Goal: Task Accomplishment & Management: Complete application form

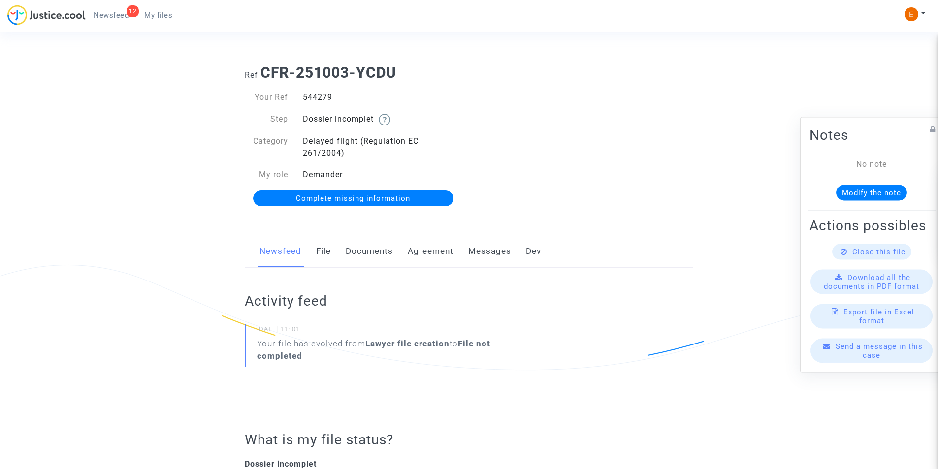
click at [369, 254] on link "Documents" at bounding box center [369, 251] width 47 height 32
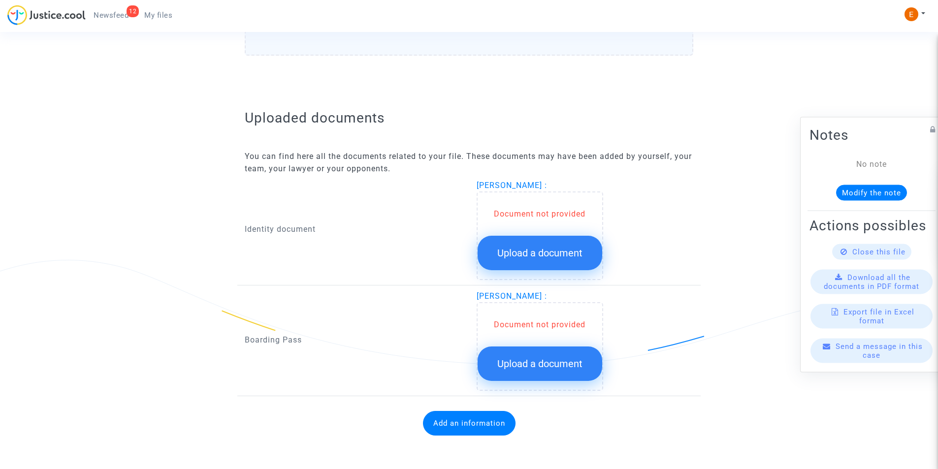
scroll to position [528, 0]
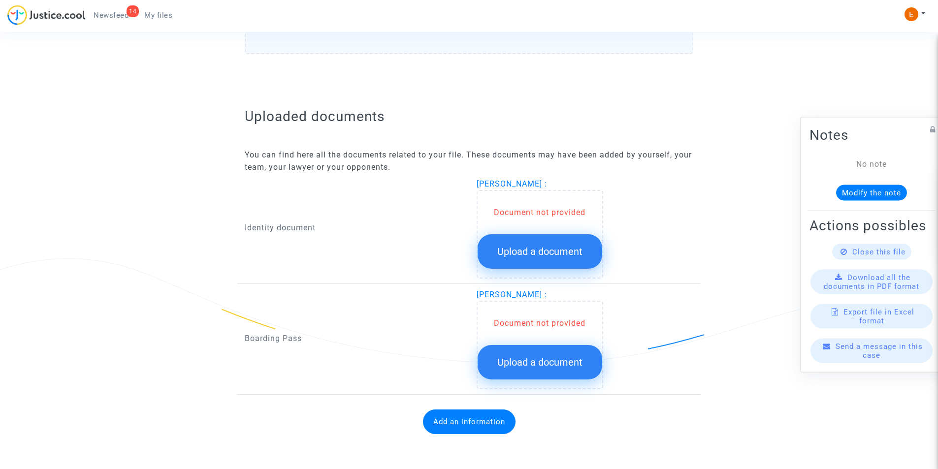
click at [543, 240] on button "Upload a document" at bounding box center [540, 251] width 125 height 34
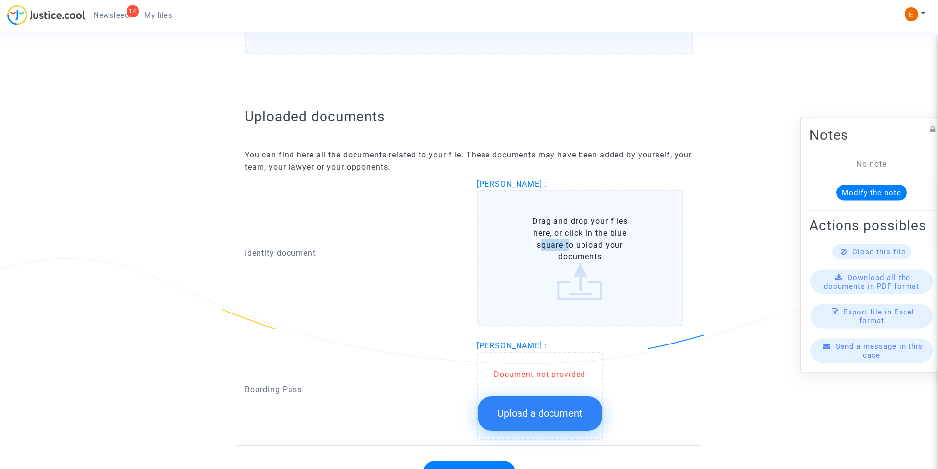
click at [543, 239] on label "Drag and drop your files here, or click in the blue square to upload your docum…" at bounding box center [580, 258] width 207 height 136
click at [0, 0] on input "Drag and drop your files here, or click in the blue square to upload your docum…" at bounding box center [0, 0] width 0 height 0
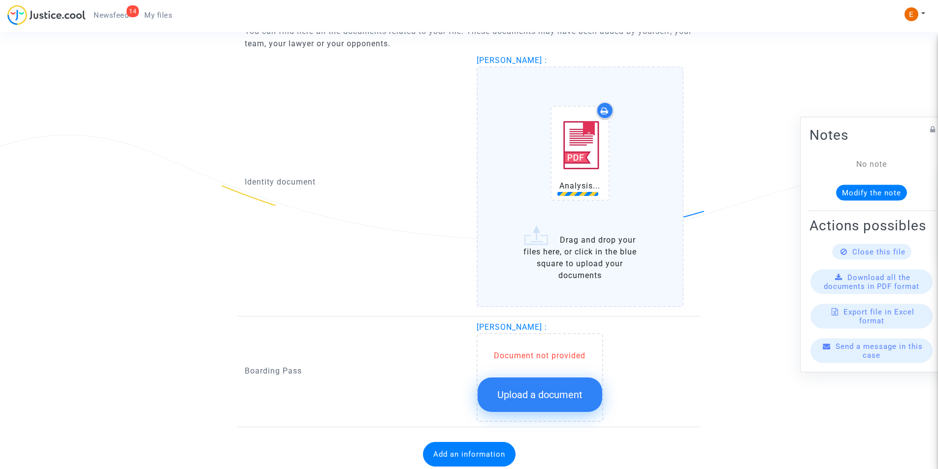
scroll to position [676, 0]
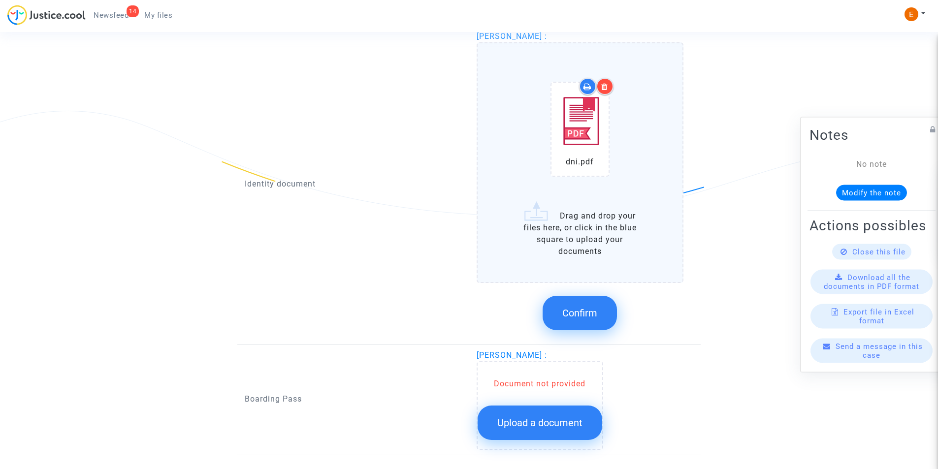
click at [602, 81] on div at bounding box center [604, 86] width 17 height 17
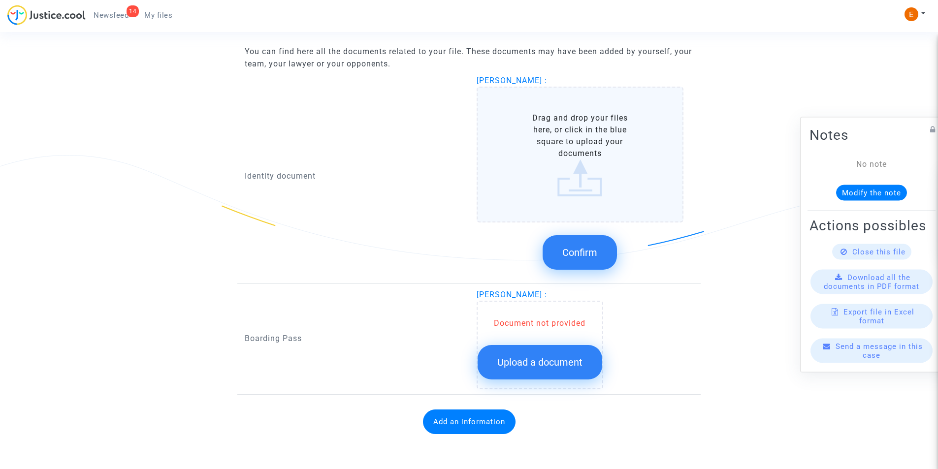
scroll to position [632, 0]
click at [586, 175] on label "Drag and drop your files here, or click in the blue square to upload your docum…" at bounding box center [580, 155] width 207 height 136
click at [0, 0] on input "Drag and drop your files here, or click in the blue square to upload your docum…" at bounding box center [0, 0] width 0 height 0
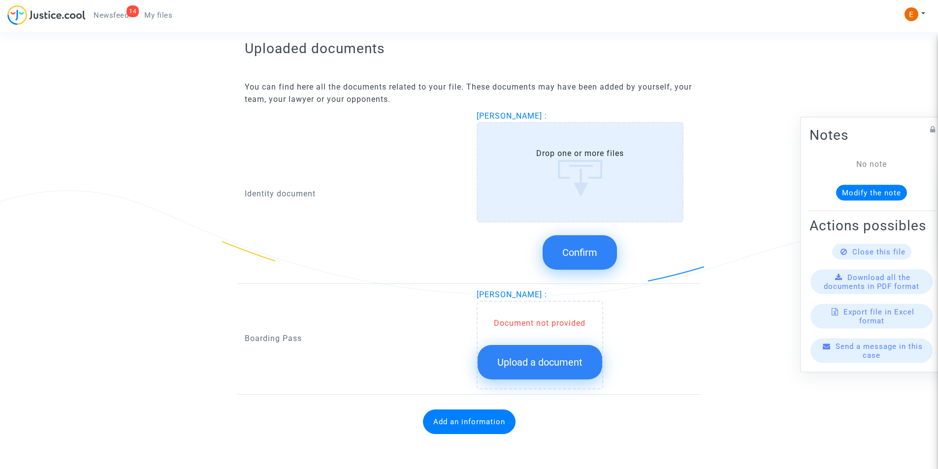
scroll to position [676, 0]
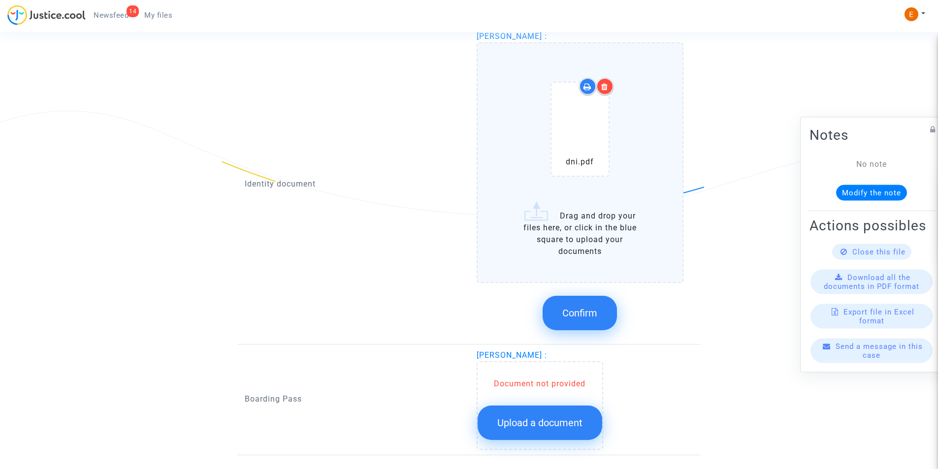
click at [599, 86] on div at bounding box center [604, 86] width 17 height 17
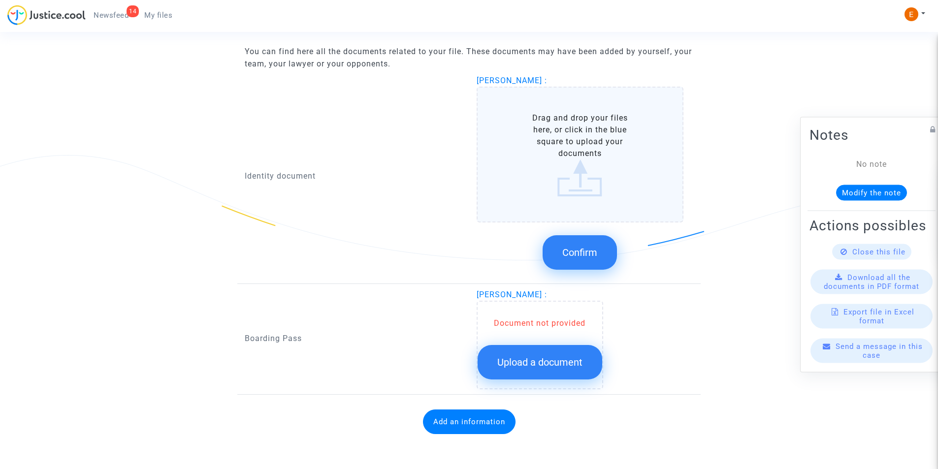
click at [603, 126] on label "Drag and drop your files here, or click in the blue square to upload your docum…" at bounding box center [580, 155] width 207 height 136
click at [0, 0] on input "Drag and drop your files here, or click in the blue square to upload your docum…" at bounding box center [0, 0] width 0 height 0
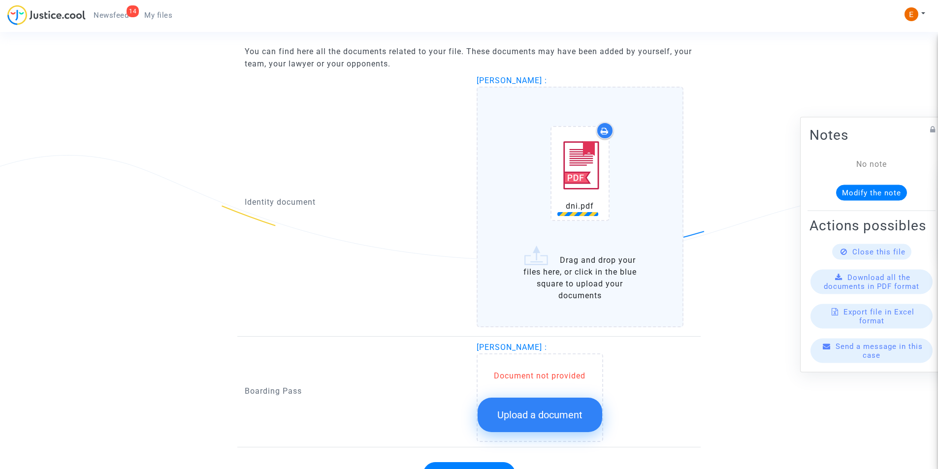
scroll to position [676, 0]
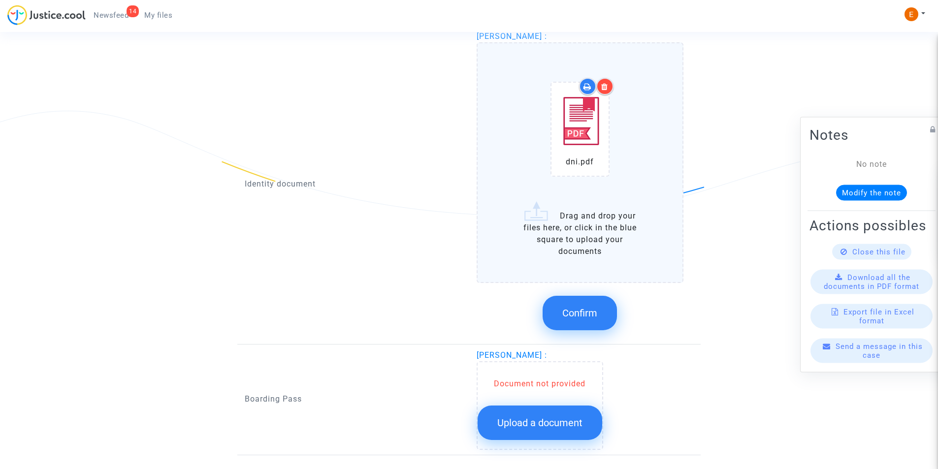
click at [589, 311] on span "Confirm" at bounding box center [579, 313] width 35 height 12
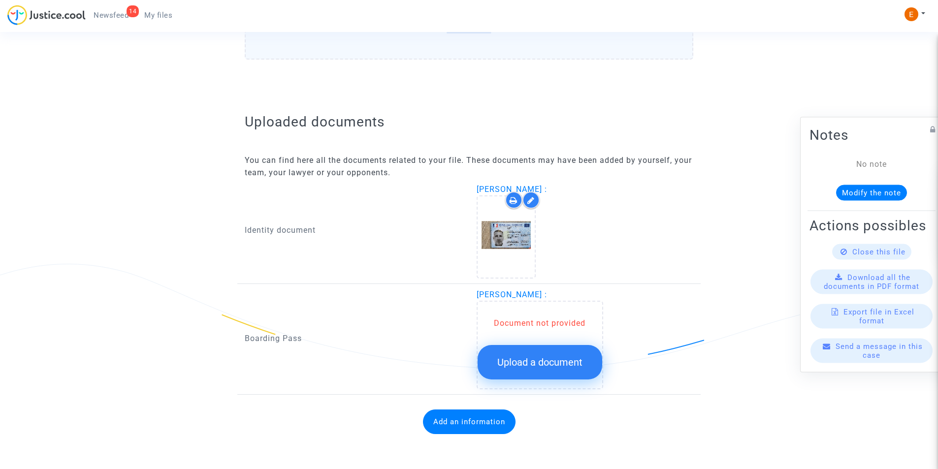
scroll to position [523, 0]
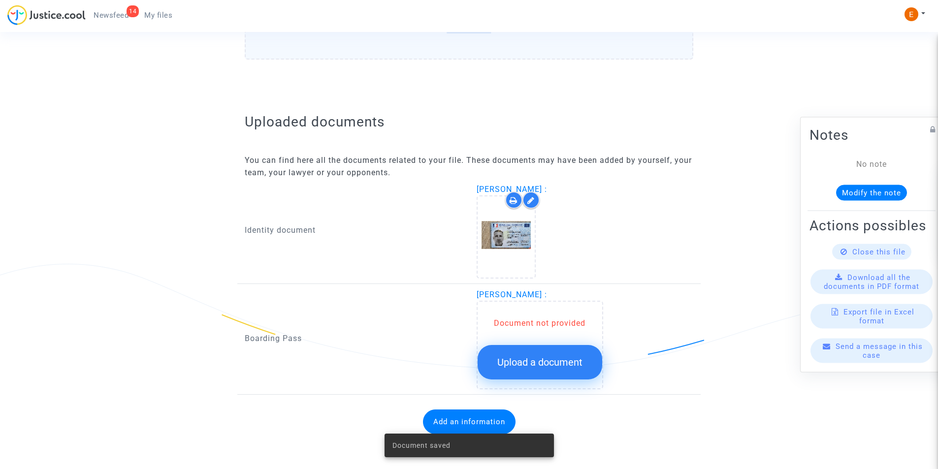
click at [532, 358] on span "Upload a document" at bounding box center [539, 362] width 85 height 12
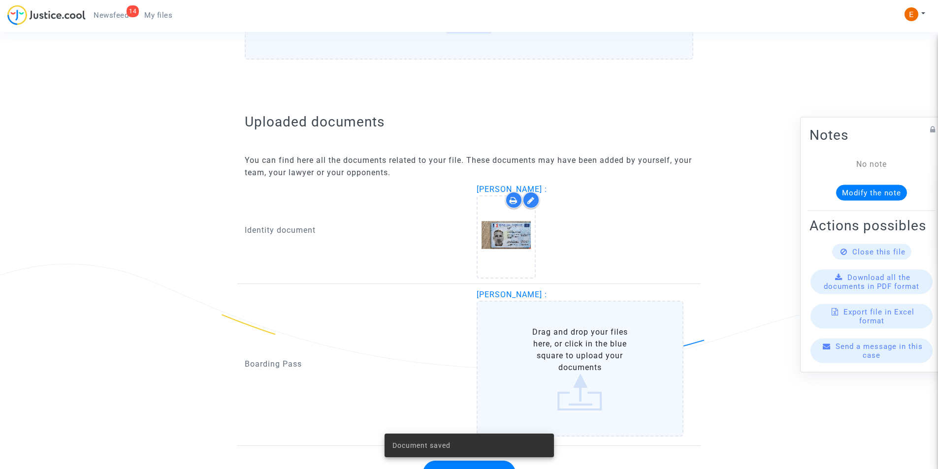
click at [537, 342] on label "Drag and drop your files here, or click in the blue square to upload your docum…" at bounding box center [580, 369] width 207 height 136
click at [0, 0] on input "Drag and drop your files here, or click in the blue square to upload your docum…" at bounding box center [0, 0] width 0 height 0
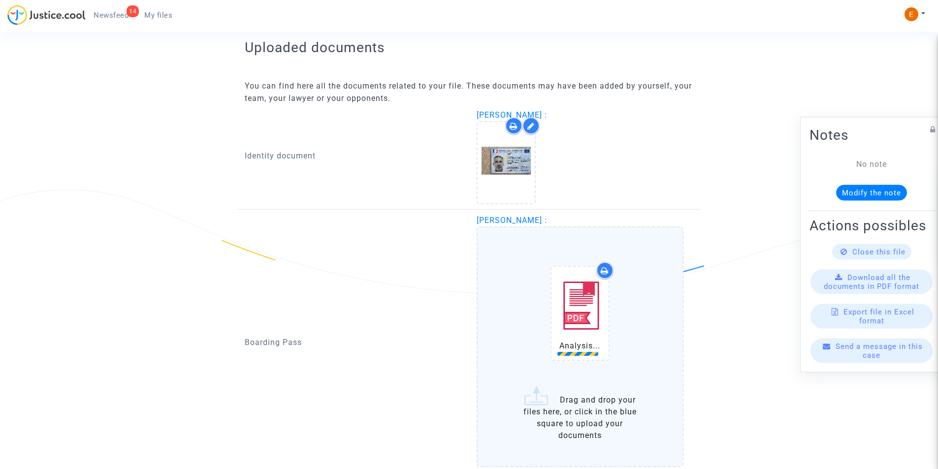
scroll to position [679, 0]
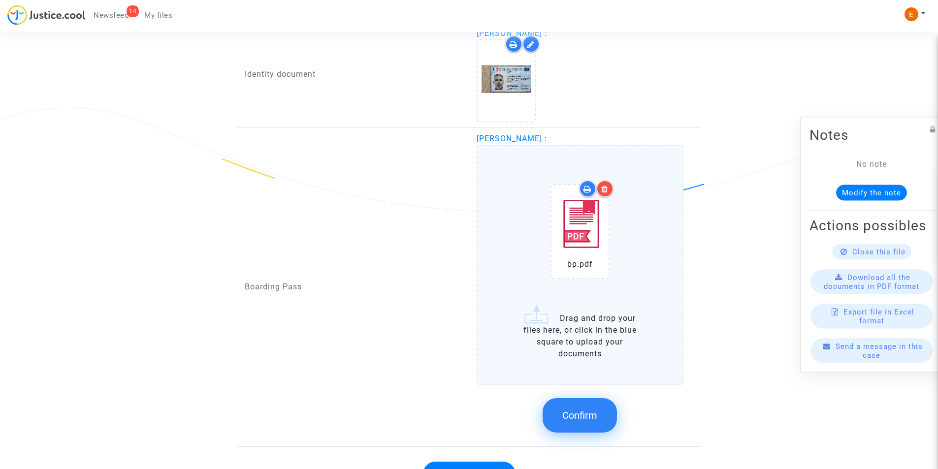
click at [588, 409] on button "Confirm" at bounding box center [580, 415] width 74 height 34
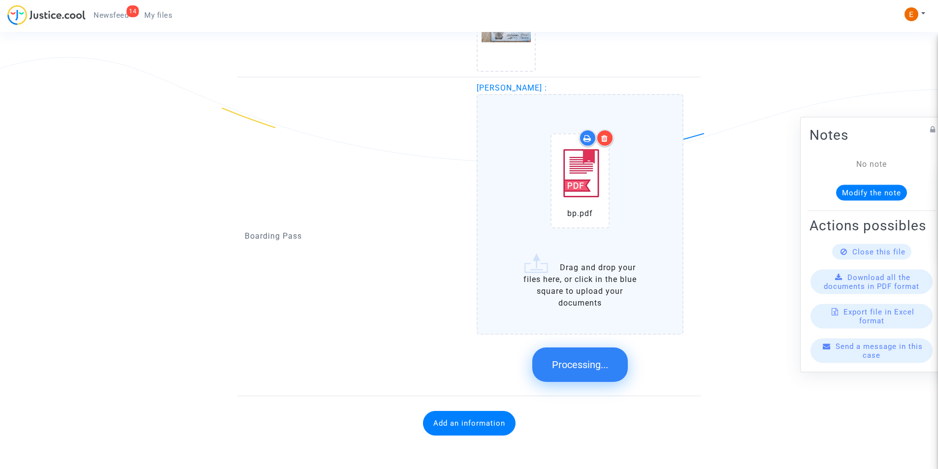
scroll to position [517, 0]
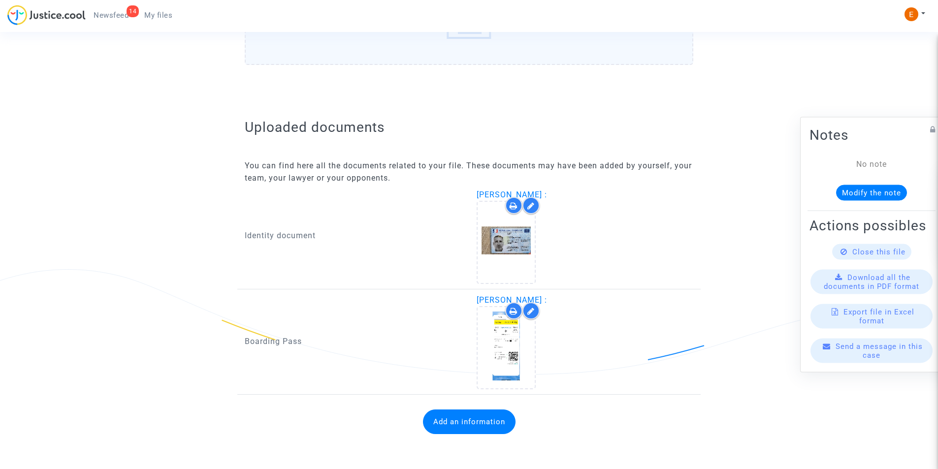
click at [474, 420] on button "Add an information" at bounding box center [469, 422] width 93 height 25
click at [462, 411] on button "Add an information" at bounding box center [469, 422] width 93 height 25
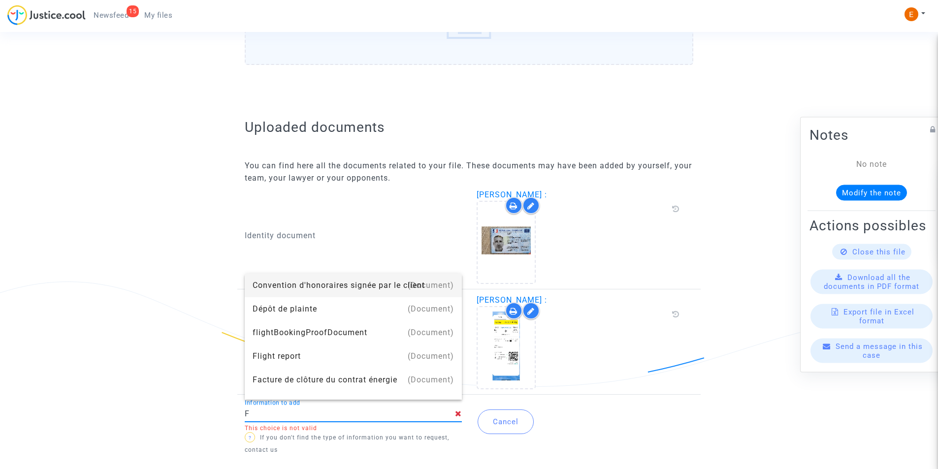
type input "Flight report"
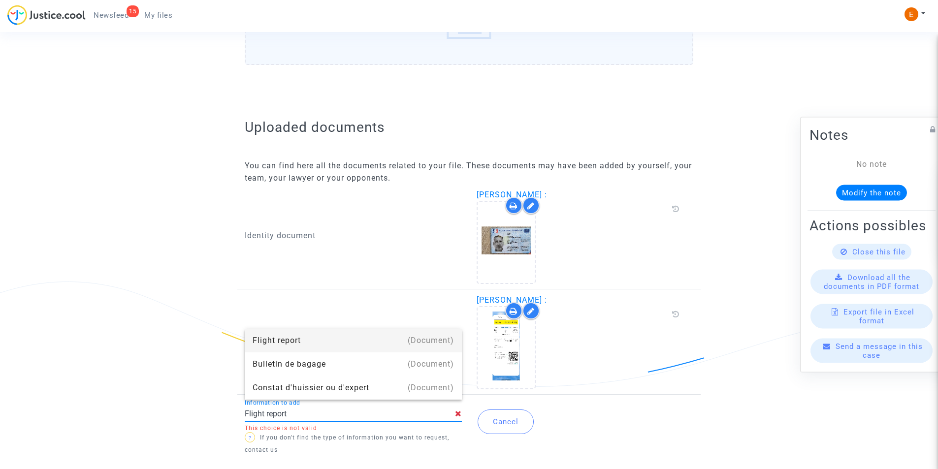
click at [298, 340] on div "Flight report" at bounding box center [353, 341] width 201 height 24
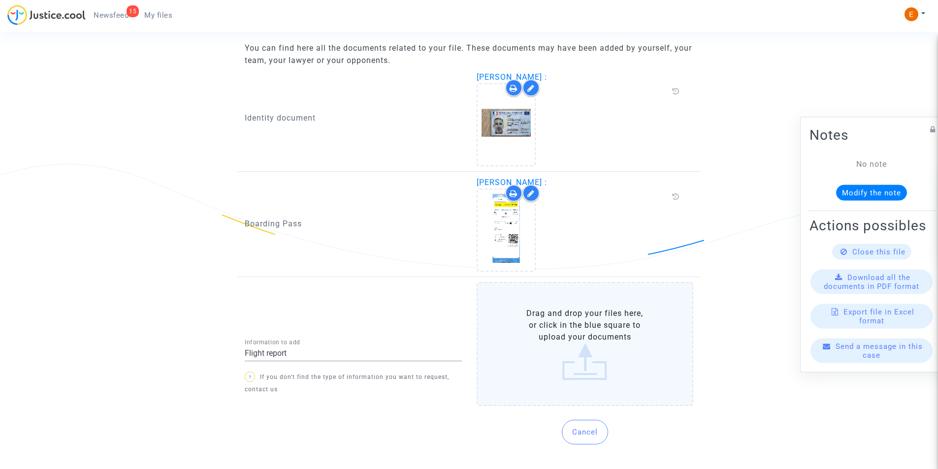
scroll to position [638, 0]
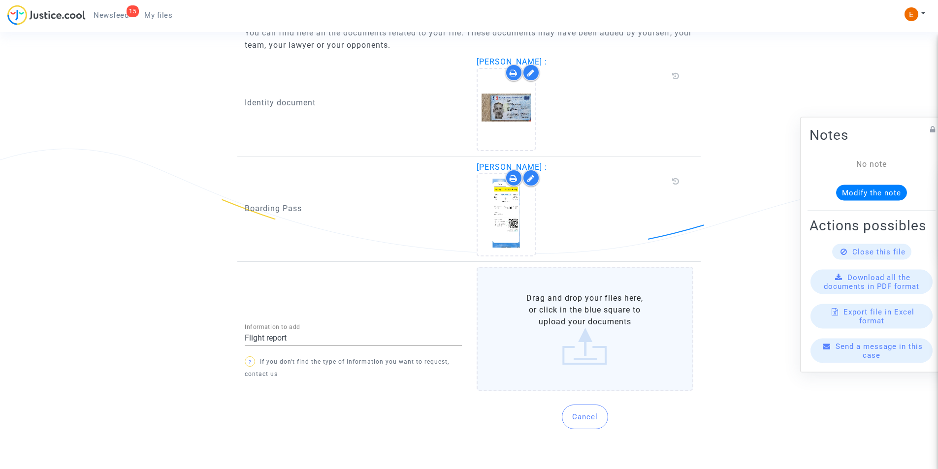
click at [569, 332] on label "Drag and drop your files here, or click in the blue square to upload your docum…" at bounding box center [585, 329] width 217 height 124
click at [0, 0] on input "Drag and drop your files here, or click in the blue square to upload your docum…" at bounding box center [0, 0] width 0 height 0
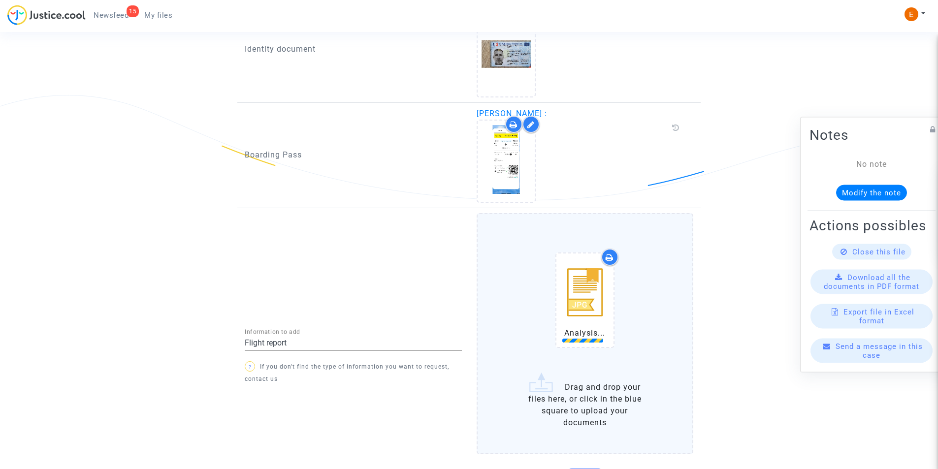
scroll to position [755, 0]
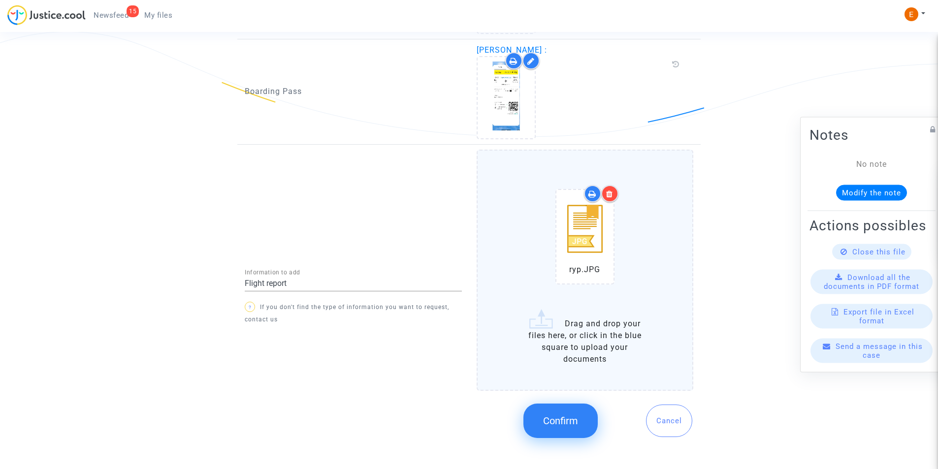
click at [548, 326] on label "ryp.JPG Drag and drop your files here, or click in the blue square to upload yo…" at bounding box center [585, 270] width 217 height 241
click at [0, 0] on input "ryp.JPG Drag and drop your files here, or click in the blue square to upload yo…" at bounding box center [0, 0] width 0 height 0
click at [621, 315] on label "ryp.JPG Drag and drop your files here, or click in the blue square to upload yo…" at bounding box center [585, 270] width 217 height 241
click at [0, 0] on input "ryp.JPG Drag and drop your files here, or click in the blue square to upload yo…" at bounding box center [0, 0] width 0 height 0
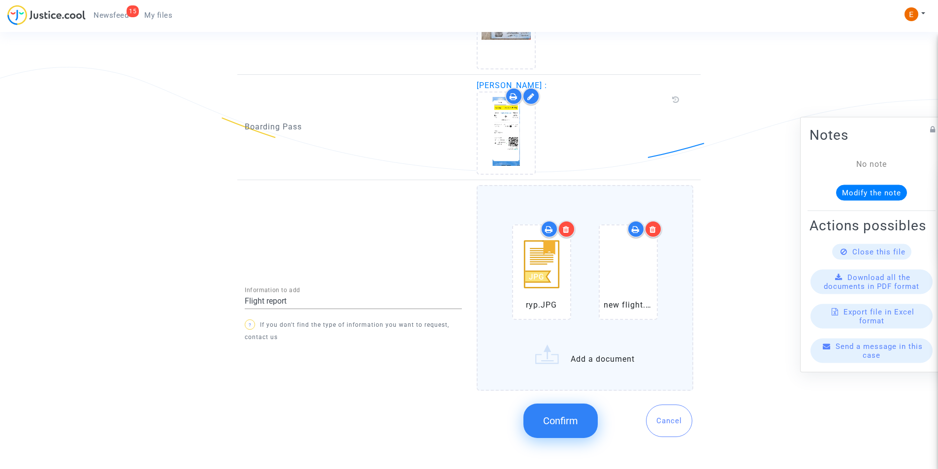
scroll to position [728, 0]
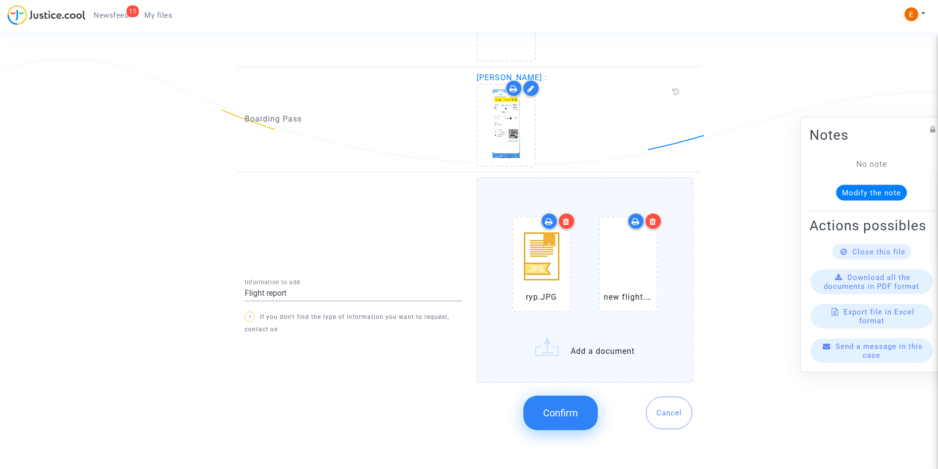
click at [538, 415] on button "Confirm" at bounding box center [560, 413] width 74 height 34
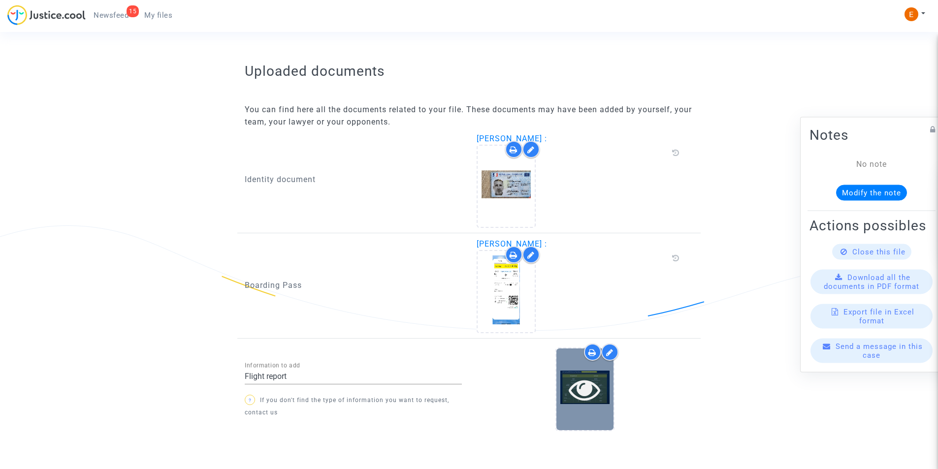
scroll to position [599, 0]
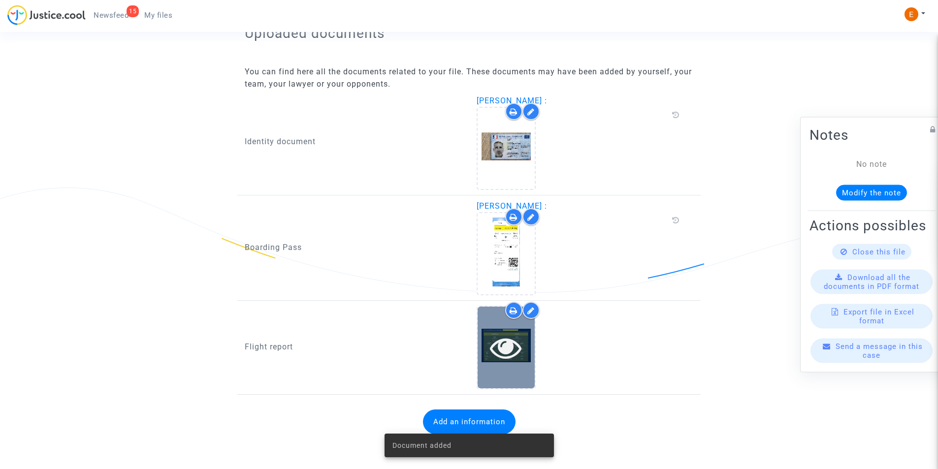
click at [517, 370] on div at bounding box center [506, 347] width 57 height 81
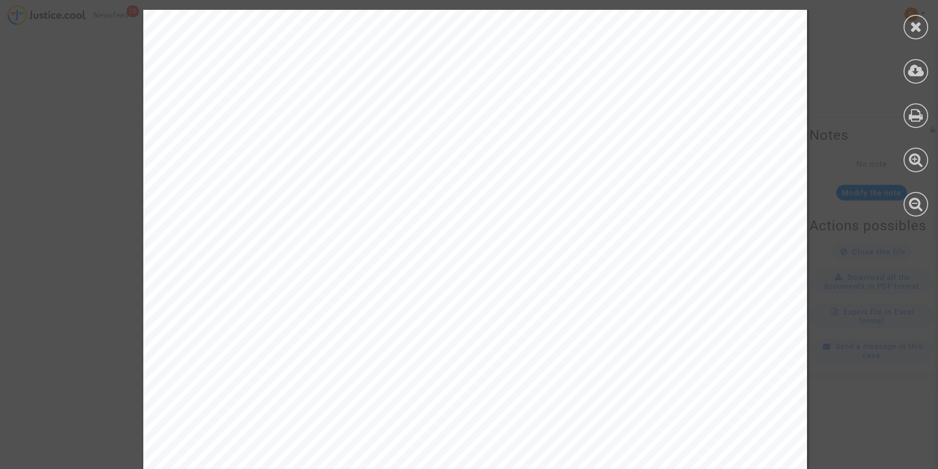
scroll to position [1526, 0]
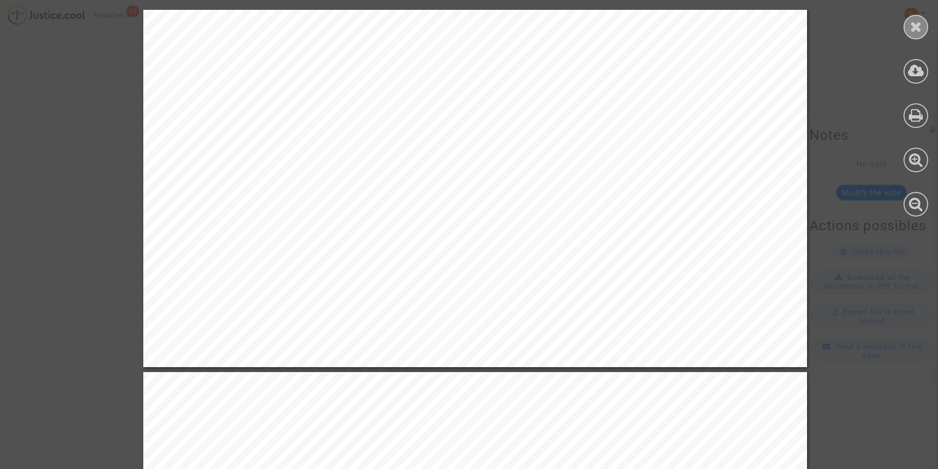
click at [915, 21] on icon at bounding box center [916, 26] width 12 height 15
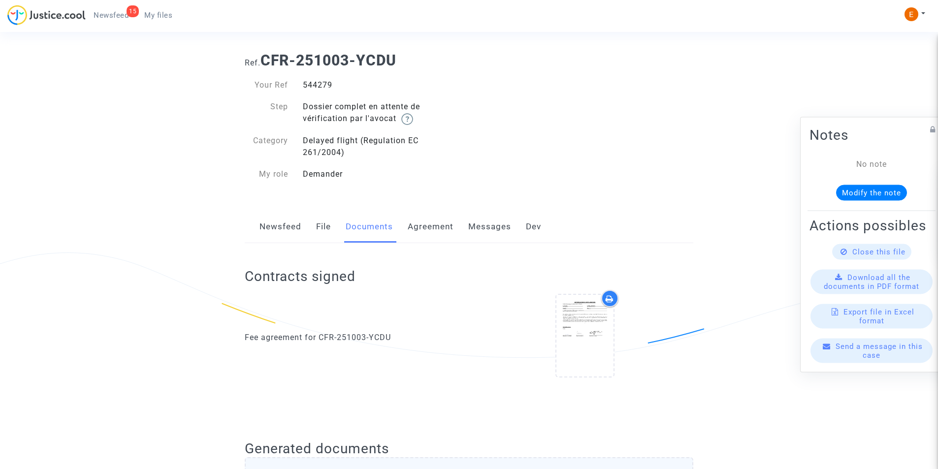
scroll to position [0, 0]
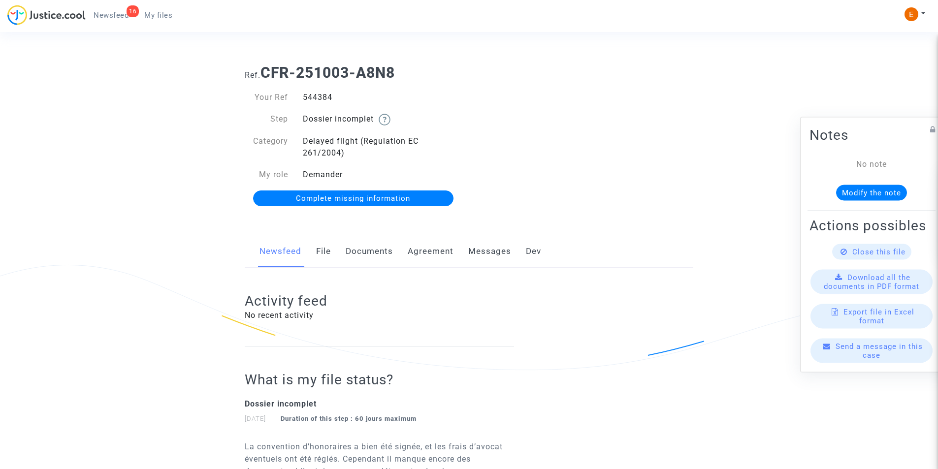
click at [360, 248] on link "Documents" at bounding box center [369, 251] width 47 height 32
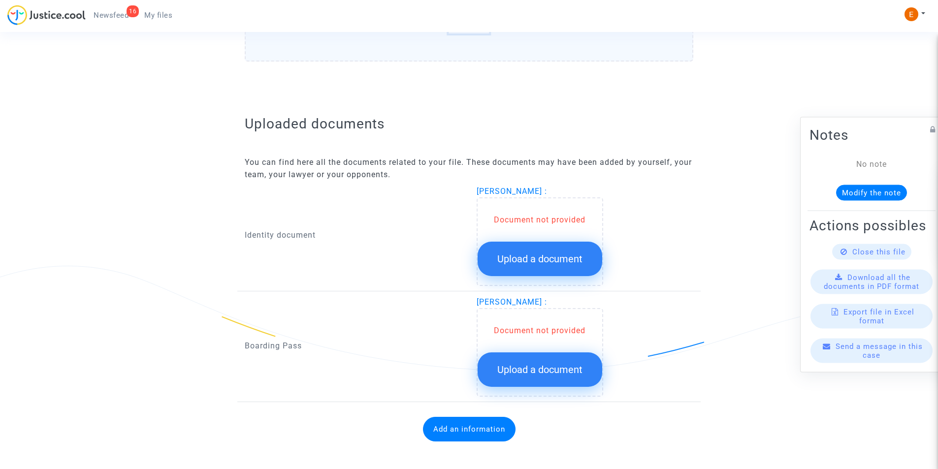
scroll to position [528, 0]
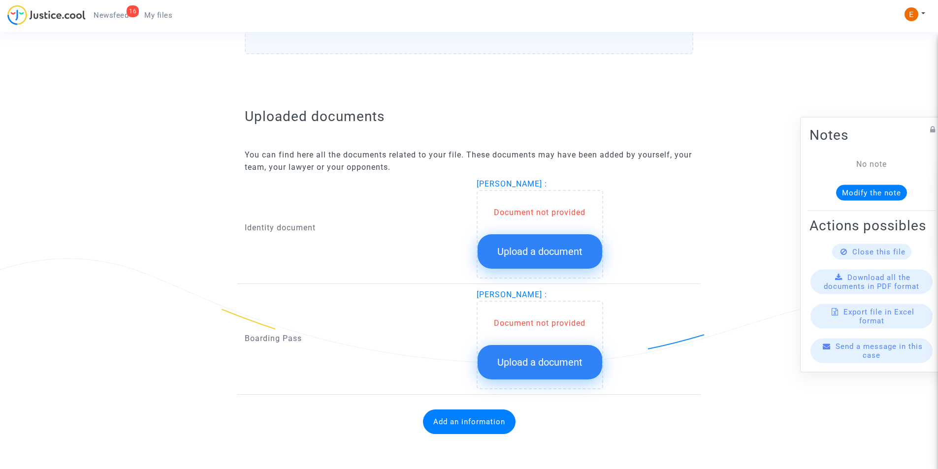
click at [546, 257] on span "Upload a document" at bounding box center [539, 252] width 85 height 12
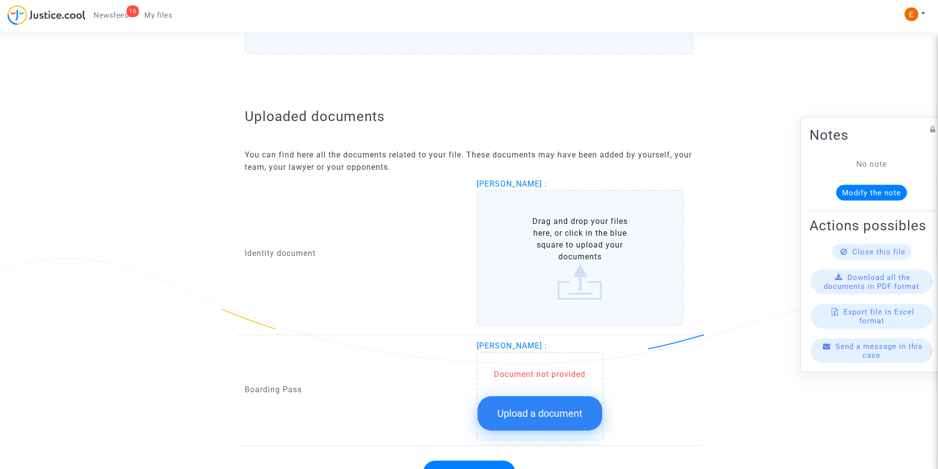
click at [546, 255] on label "Drag and drop your files here, or click in the blue square to upload your docum…" at bounding box center [580, 258] width 207 height 136
click at [0, 0] on input "Drag and drop your files here, or click in the blue square to upload your docum…" at bounding box center [0, 0] width 0 height 0
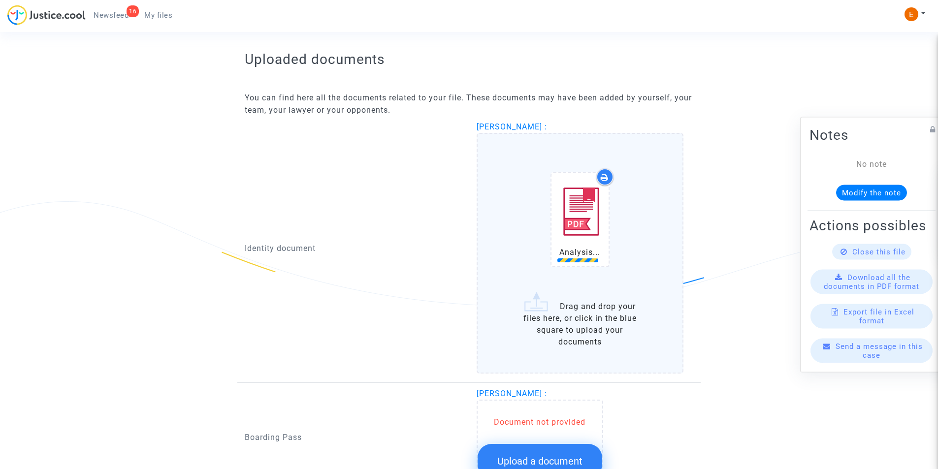
scroll to position [676, 0]
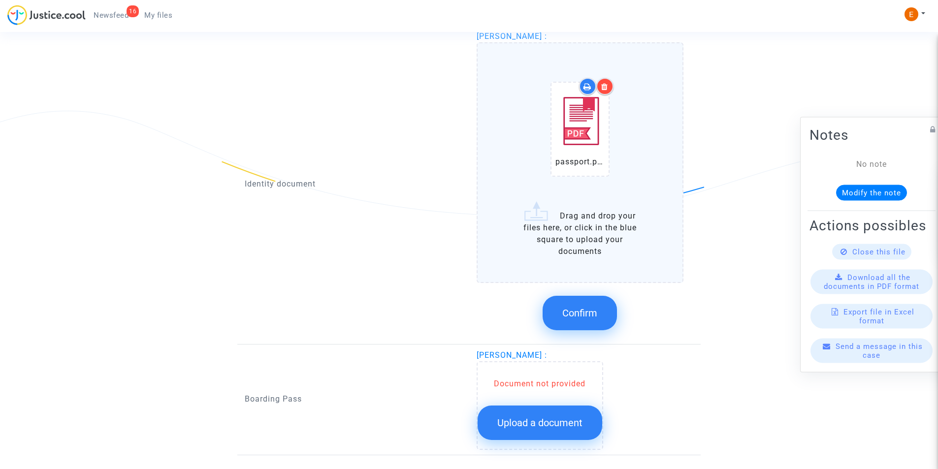
click at [573, 303] on button "Confirm" at bounding box center [580, 313] width 74 height 34
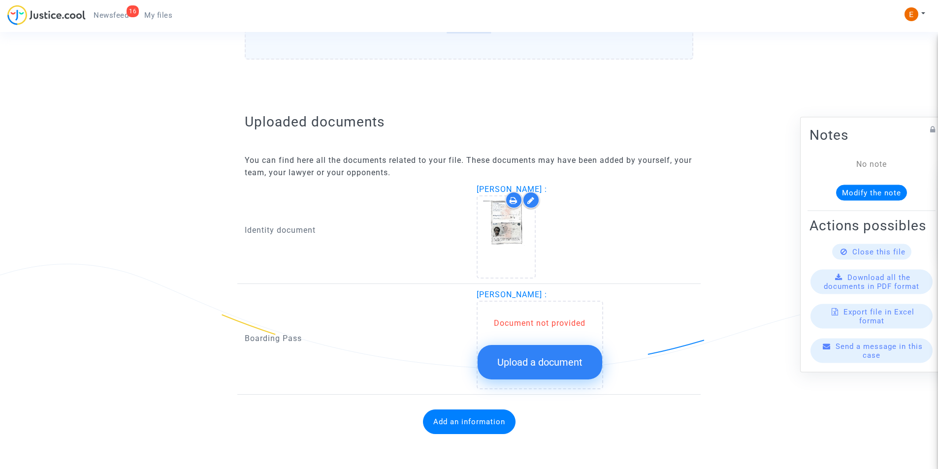
scroll to position [523, 0]
click at [539, 356] on span "Upload a document" at bounding box center [539, 362] width 85 height 12
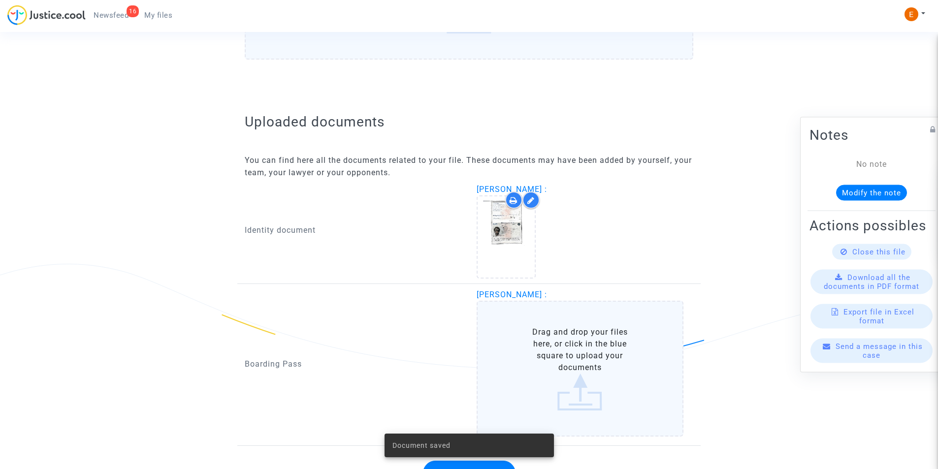
click at [538, 354] on label "Drag and drop your files here, or click in the blue square to upload your docum…" at bounding box center [580, 369] width 207 height 136
click at [0, 0] on input "Drag and drop your files here, or click in the blue square to upload your docum…" at bounding box center [0, 0] width 0 height 0
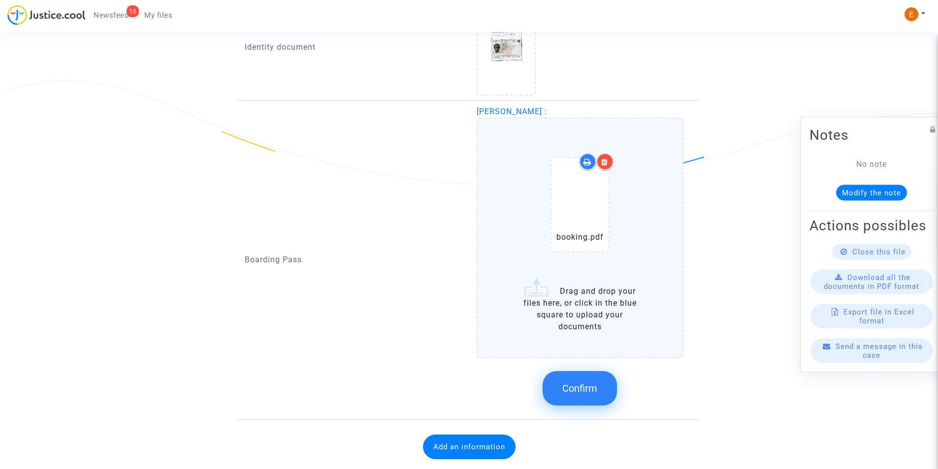
scroll to position [731, 0]
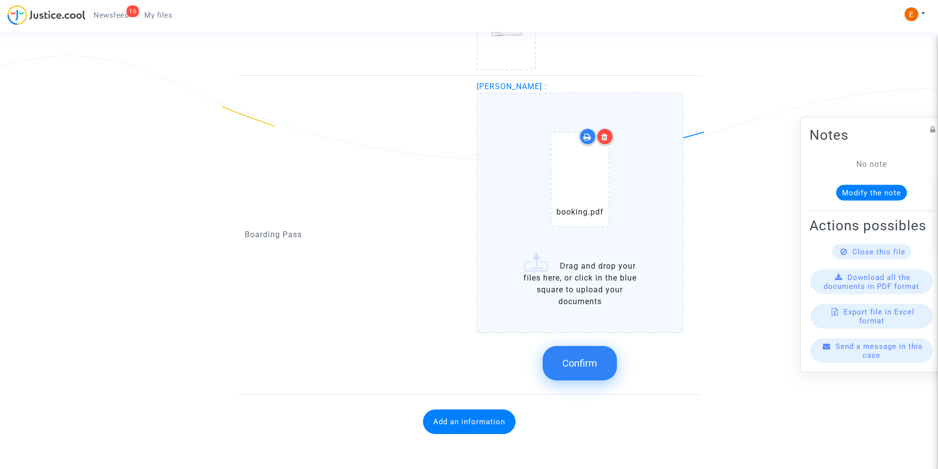
click at [581, 368] on span "Confirm" at bounding box center [579, 363] width 35 height 12
click at [474, 427] on button "Add an information" at bounding box center [469, 422] width 93 height 25
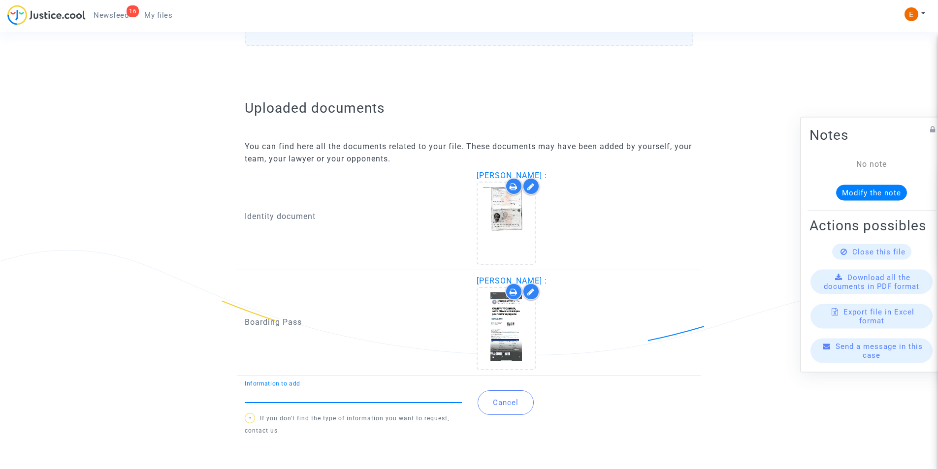
scroll to position [537, 0]
type input "F"
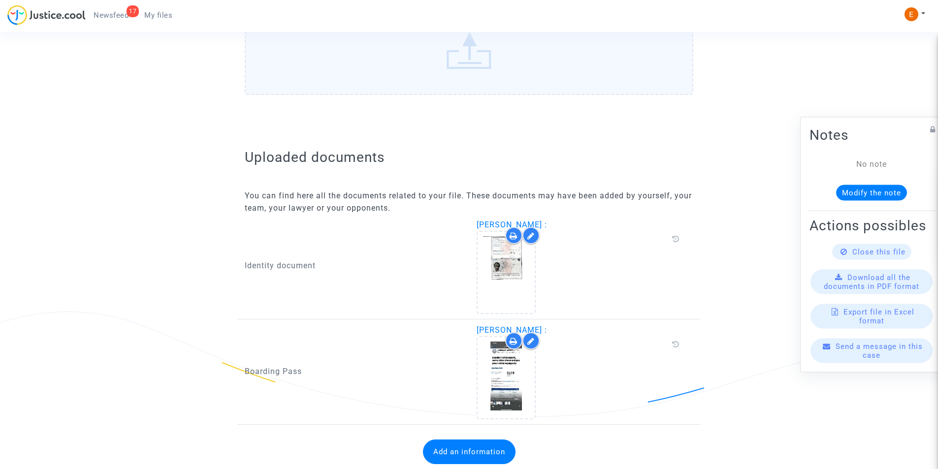
scroll to position [505, 0]
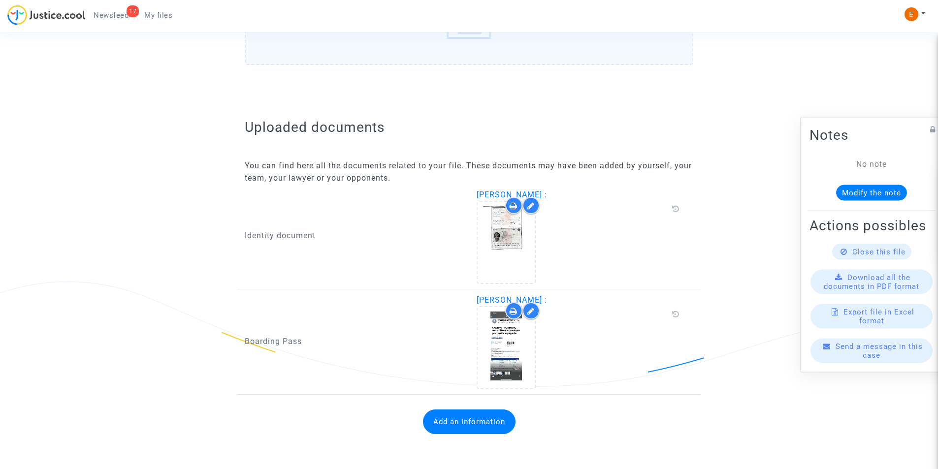
click at [484, 422] on button "Add an information" at bounding box center [469, 422] width 93 height 25
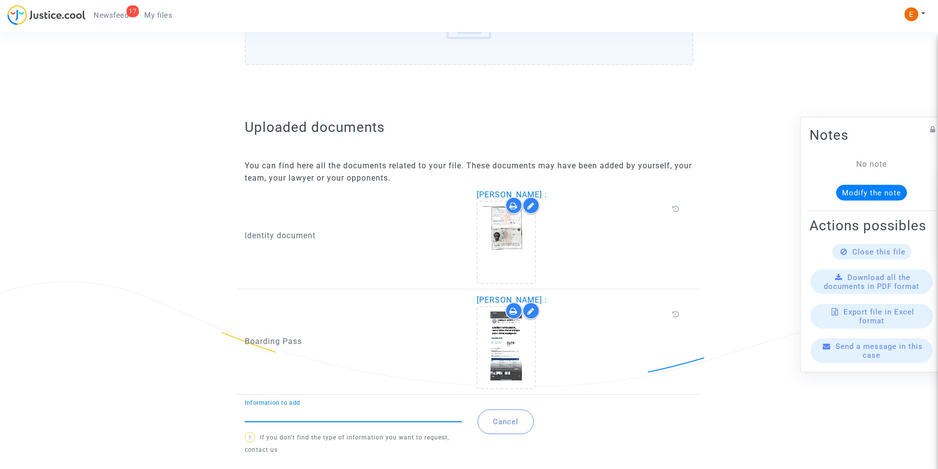
click at [265, 407] on div "Information to add" at bounding box center [353, 411] width 217 height 22
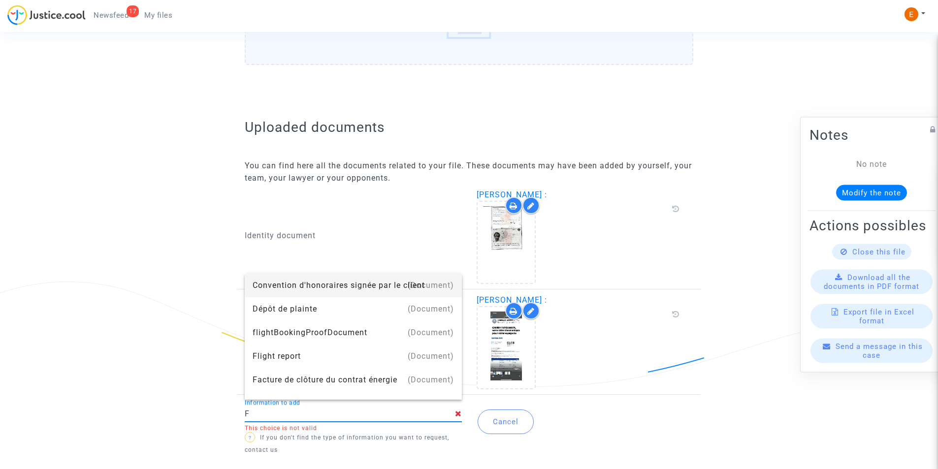
type input "Flight report"
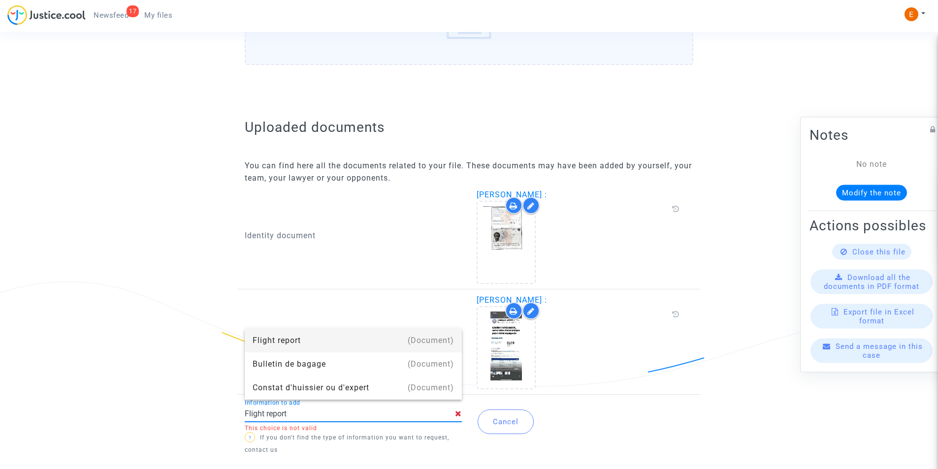
click at [295, 342] on div "Flight report" at bounding box center [353, 341] width 201 height 24
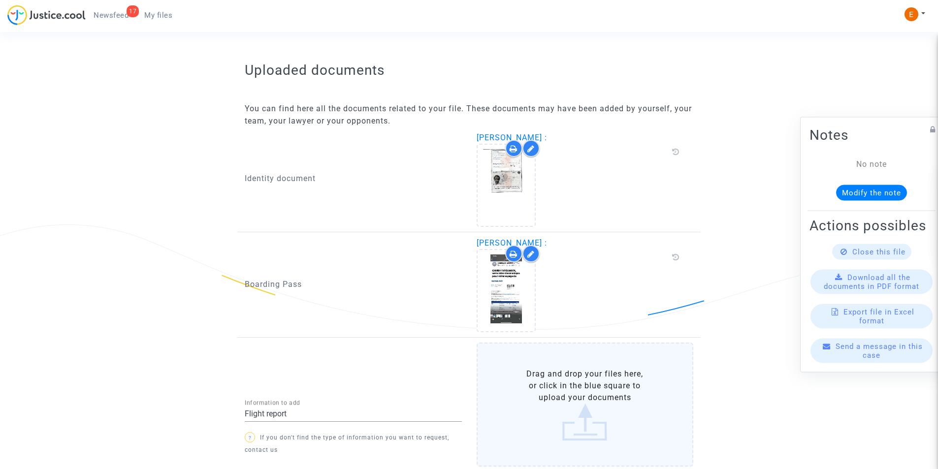
scroll to position [638, 0]
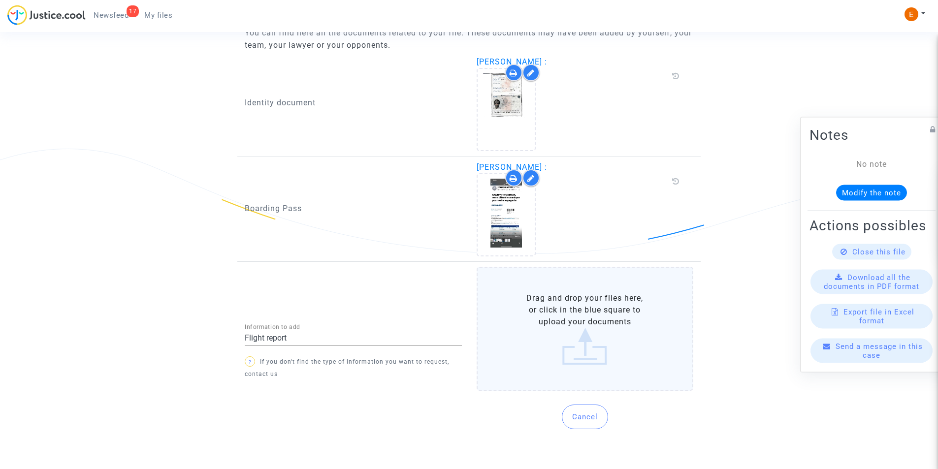
click at [586, 333] on label "Drag and drop your files here, or click in the blue square to upload your docum…" at bounding box center [585, 329] width 217 height 124
click at [0, 0] on input "Drag and drop your files here, or click in the blue square to upload your docum…" at bounding box center [0, 0] width 0 height 0
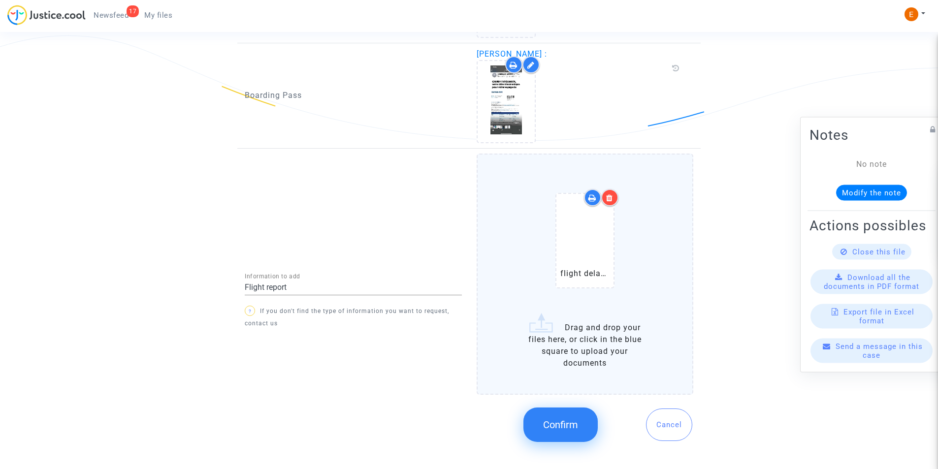
scroll to position [755, 0]
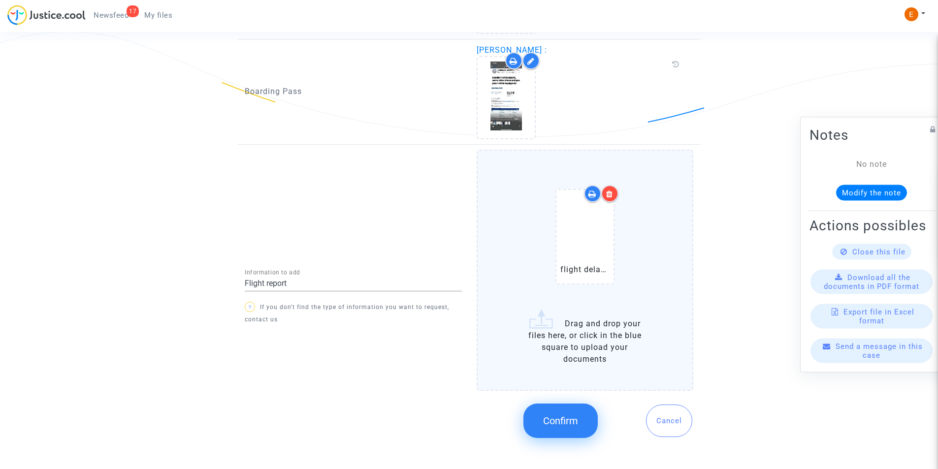
click at [543, 424] on span "Confirm" at bounding box center [560, 421] width 35 height 12
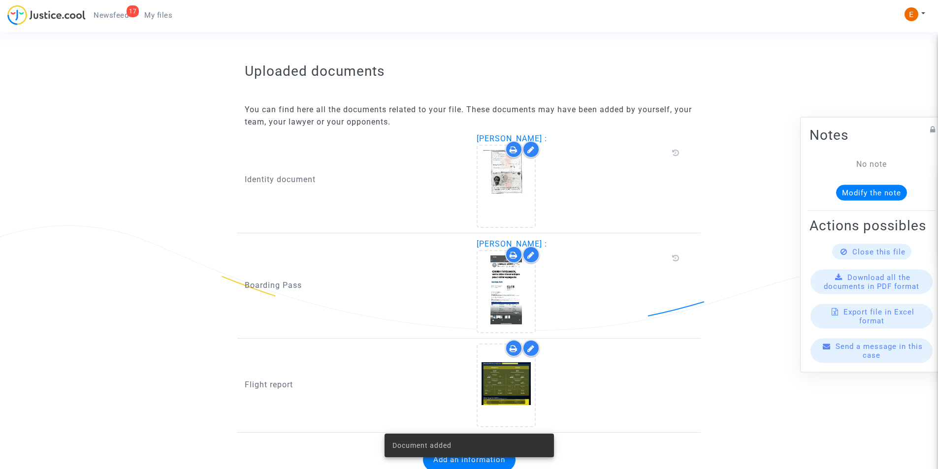
scroll to position [599, 0]
